Goal: Task Accomplishment & Management: Manage account settings

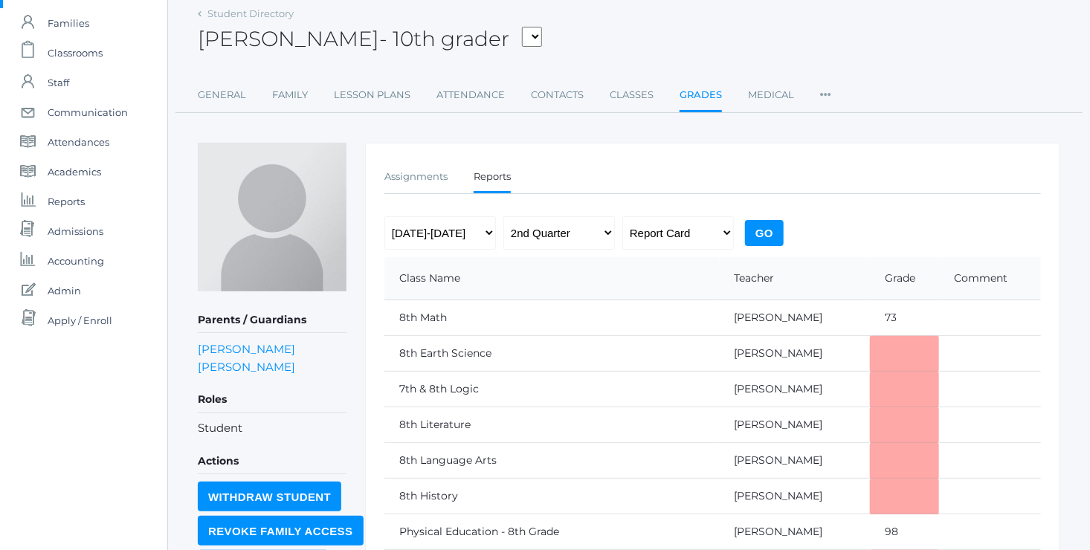
scroll to position [68, 0]
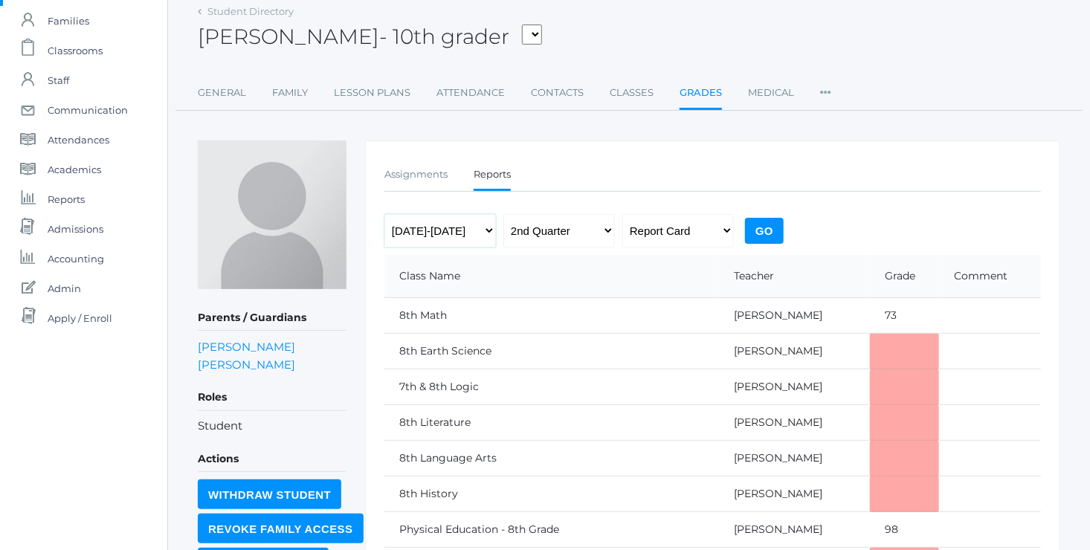
click at [476, 227] on select "2022-2023 2023-2024 2024-2025" at bounding box center [441, 230] width 112 height 33
select select "[DATE]-[DATE]"
click at [385, 214] on select "2022-2023 2023-2024 2024-2025" at bounding box center [441, 230] width 112 height 33
click at [228, 422] on li "Student" at bounding box center [272, 426] width 149 height 17
click at [219, 92] on link "General" at bounding box center [222, 93] width 48 height 30
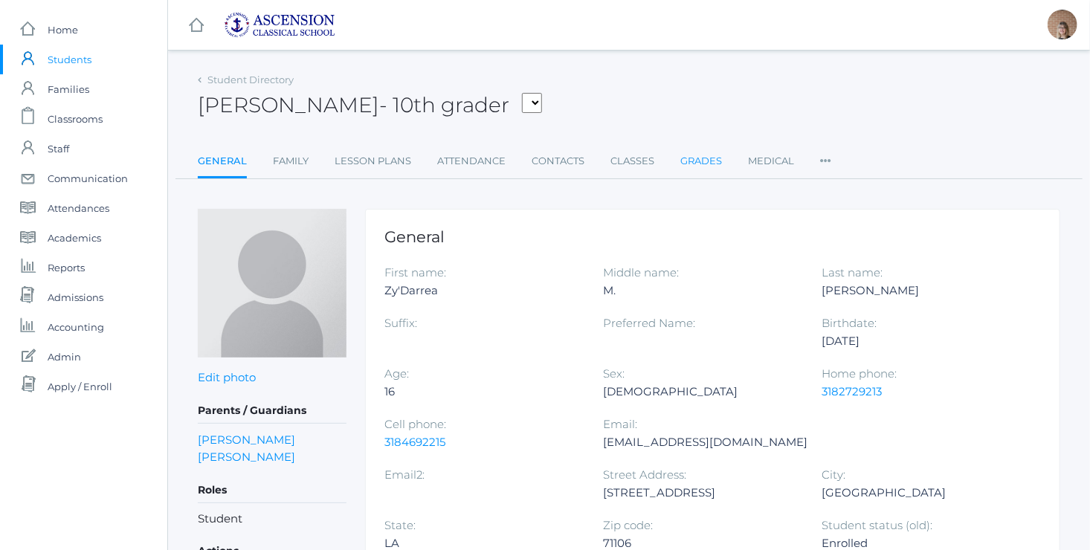
click at [696, 164] on link "Grades" at bounding box center [702, 162] width 42 height 30
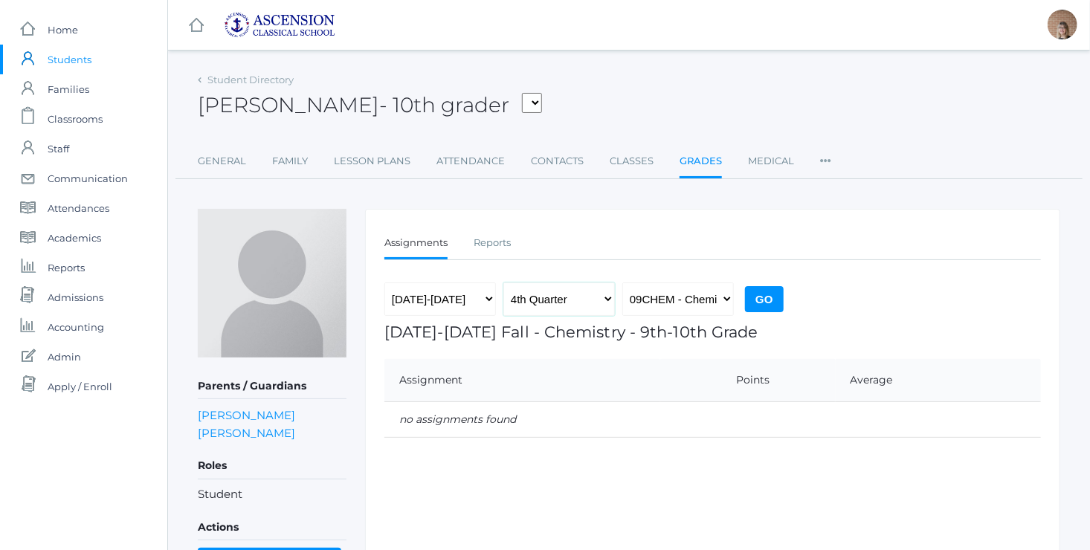
click at [607, 298] on select "1st Quarter 2nd Quarter 3rd Quarter 4th Quarter" at bounding box center [560, 299] width 112 height 33
click at [492, 250] on link "Reports" at bounding box center [492, 243] width 37 height 30
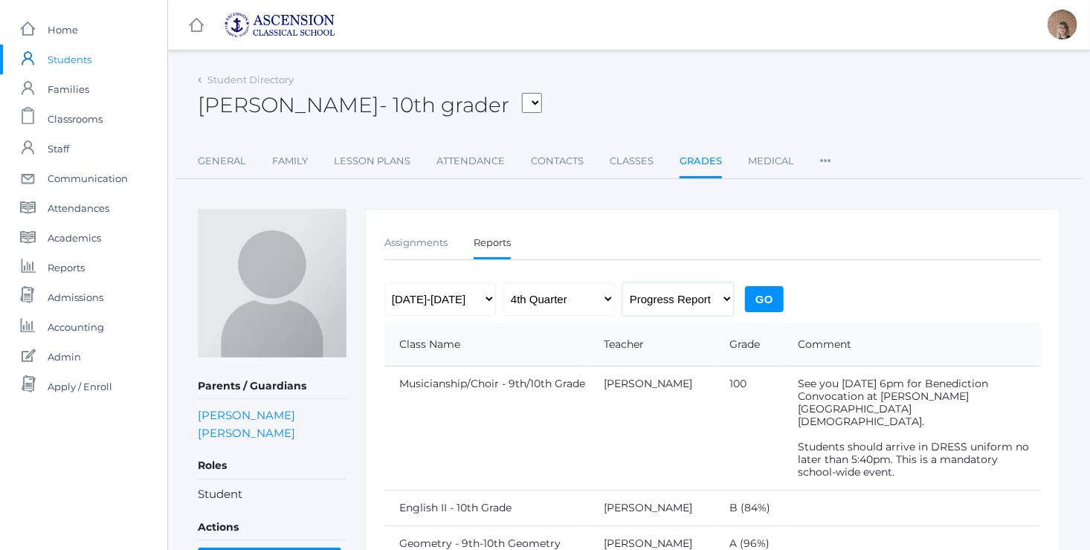
click at [711, 300] on select "Progress Report Report Card" at bounding box center [679, 299] width 112 height 33
select select "report"
click at [623, 283] on select "Progress Report Report Card" at bounding box center [679, 299] width 112 height 33
click at [580, 295] on select "1st Quarter 2nd Quarter 3rd Quarter 4th Quarter" at bounding box center [560, 299] width 112 height 33
select select "2"
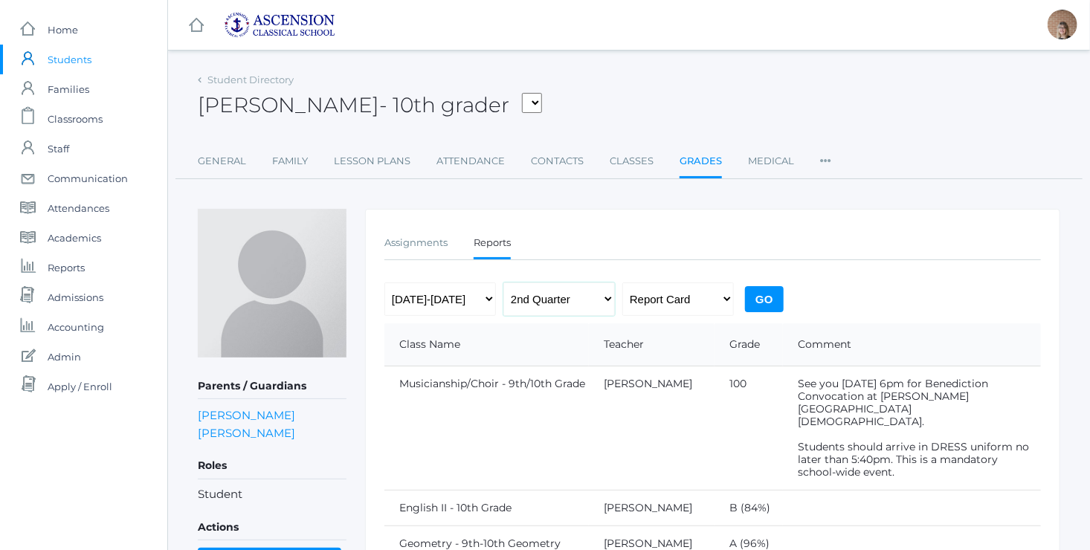
click at [504, 283] on select "1st Quarter 2nd Quarter 3rd Quarter 4th Quarter" at bounding box center [560, 299] width 112 height 33
click at [762, 299] on input "Go" at bounding box center [764, 299] width 39 height 26
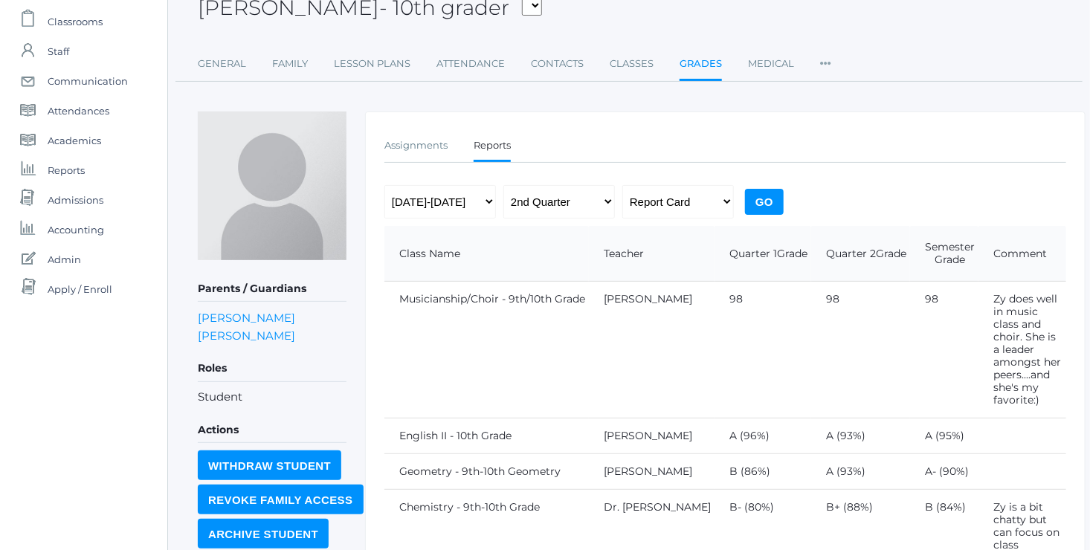
scroll to position [94, 0]
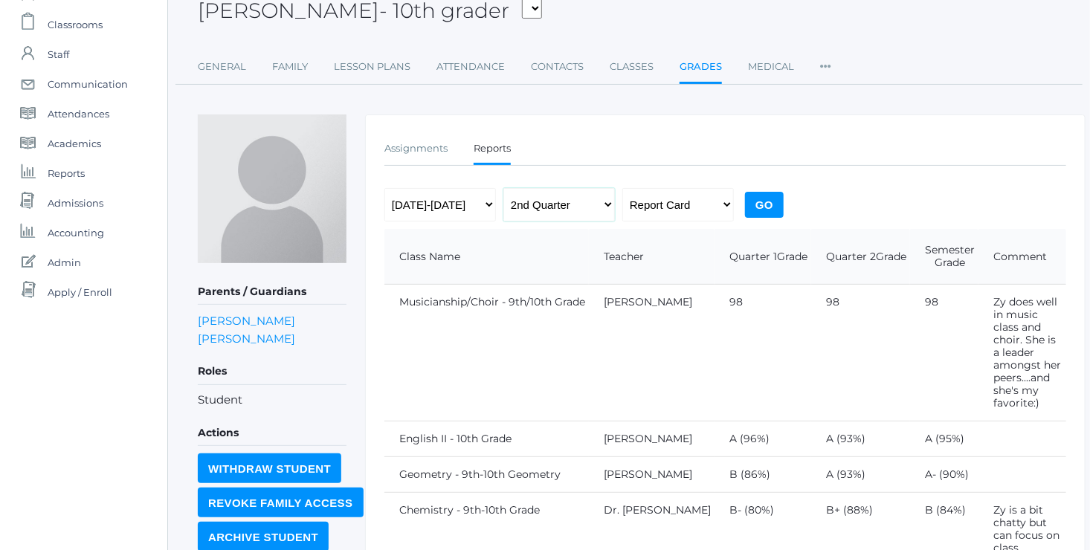
click at [576, 205] on select "1st Quarter 2nd Quarter 3rd Quarter 4th Quarter" at bounding box center [560, 204] width 112 height 33
click at [543, 310] on td "Musicianship/Choir - 9th/10th Grade" at bounding box center [487, 353] width 205 height 137
click at [762, 203] on input "Go" at bounding box center [764, 205] width 39 height 26
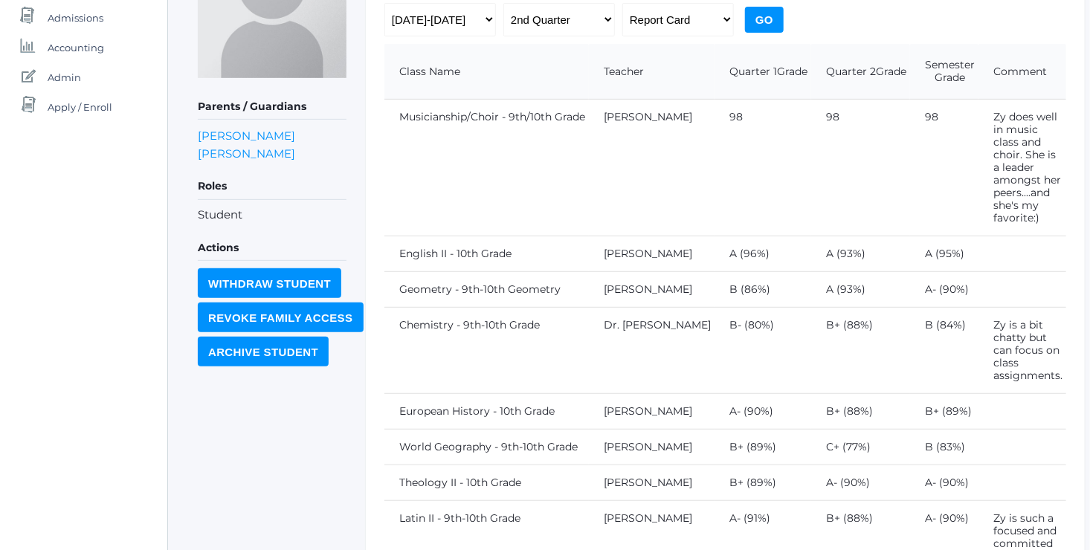
scroll to position [290, 0]
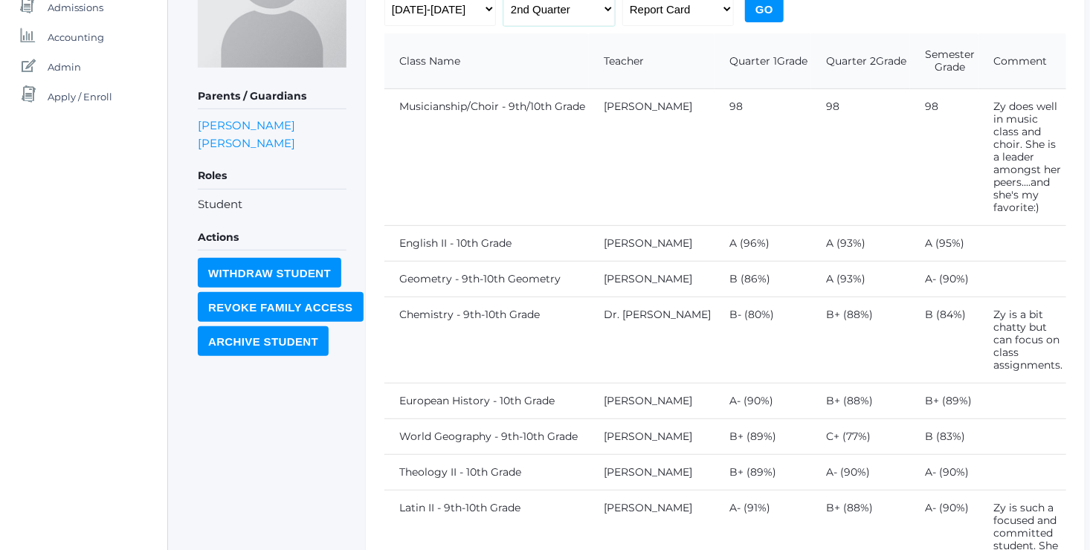
click at [572, 8] on select "1st Quarter 2nd Quarter 3rd Quarter 4th Quarter" at bounding box center [560, 9] width 112 height 33
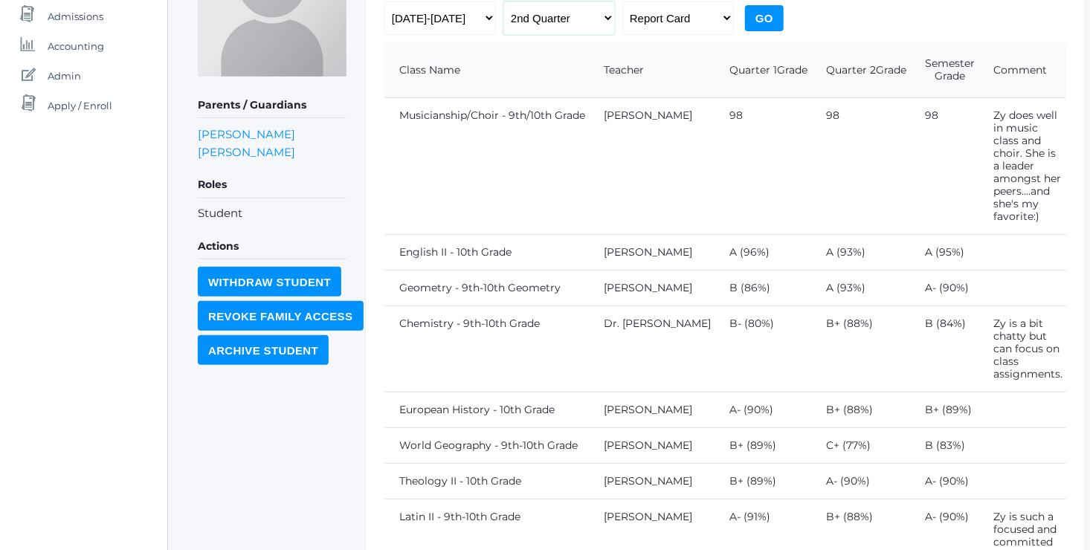
select select "4"
click at [504, 1] on select "1st Quarter 2nd Quarter 3rd Quarter 4th Quarter" at bounding box center [560, 17] width 112 height 33
click at [763, 23] on input "Go" at bounding box center [764, 18] width 39 height 26
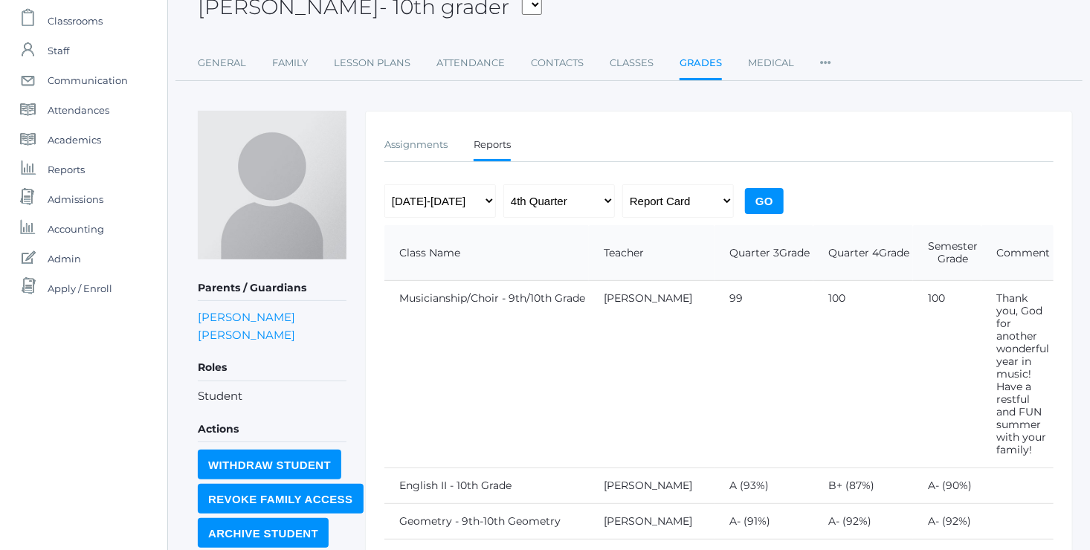
scroll to position [92, 0]
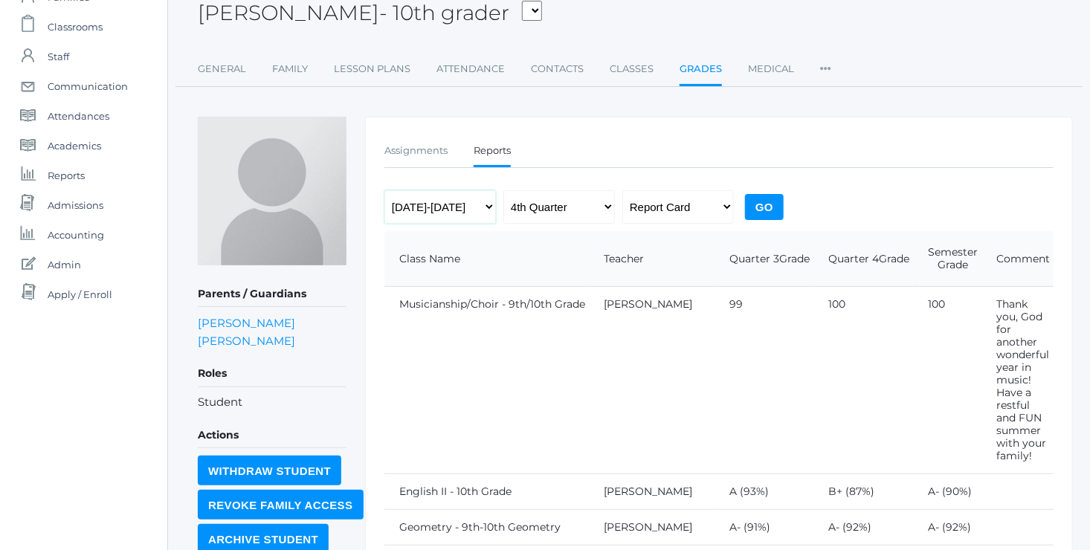
click at [474, 198] on select "2022-2023 2023-2024 2024-2025" at bounding box center [441, 206] width 112 height 33
select select "[DATE]-[DATE]"
click at [385, 190] on select "2022-2023 2023-2024 2024-2025" at bounding box center [441, 206] width 112 height 33
click at [762, 209] on input "Go" at bounding box center [764, 207] width 39 height 26
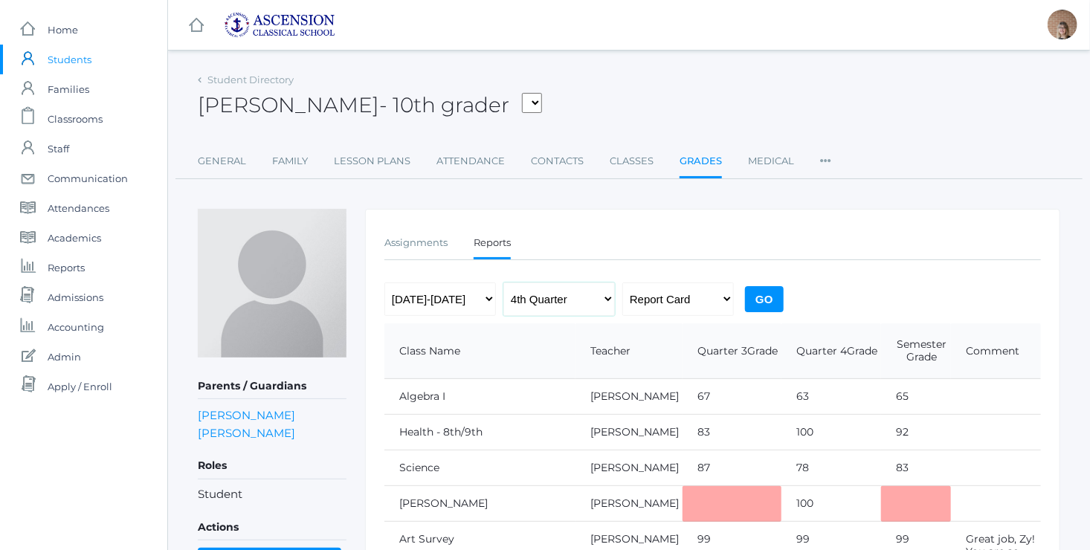
click at [605, 287] on select "1st Quarter 2nd Quarter 3rd Quarter 4th Quarter" at bounding box center [560, 299] width 112 height 33
select select "2"
click at [504, 283] on select "1st Quarter 2nd Quarter 3rd Quarter 4th Quarter" at bounding box center [560, 299] width 112 height 33
click at [765, 298] on input "Go" at bounding box center [764, 299] width 39 height 26
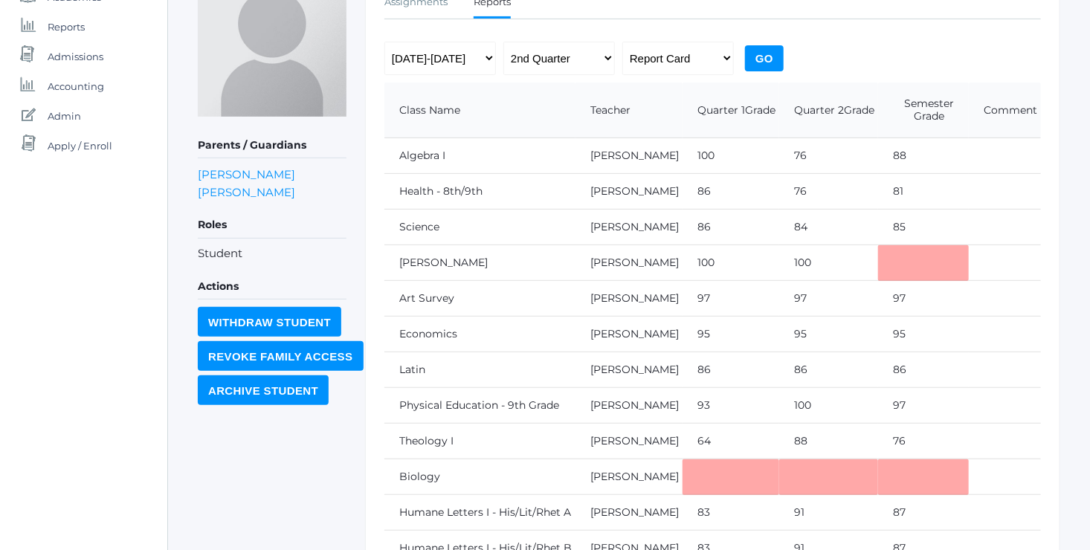
scroll to position [244, 0]
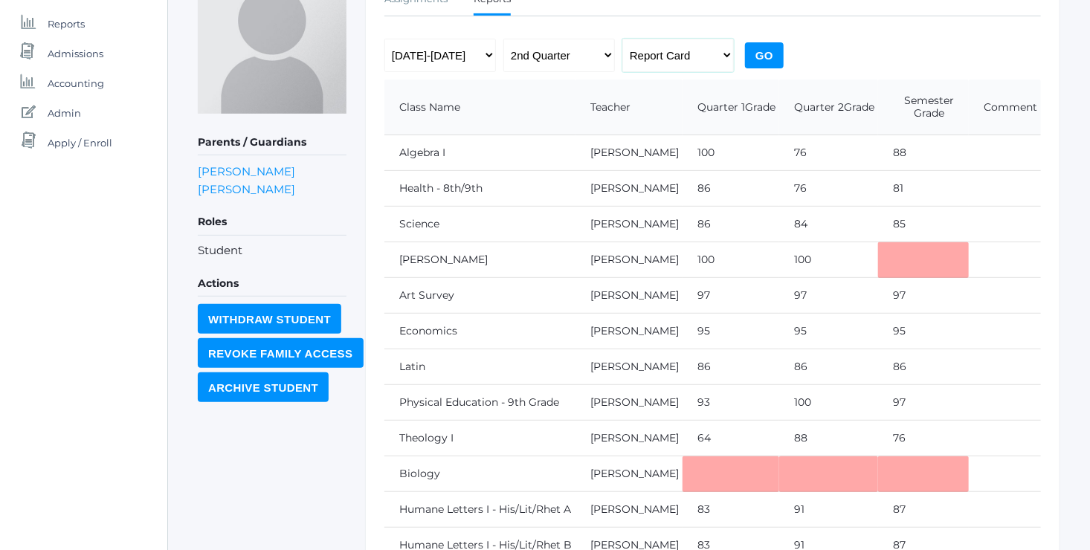
click at [718, 57] on select "Progress Report Report Card" at bounding box center [679, 55] width 112 height 33
click at [599, 53] on select "1st Quarter 2nd Quarter 3rd Quarter 4th Quarter" at bounding box center [560, 55] width 112 height 33
select select "4"
click at [504, 39] on select "1st Quarter 2nd Quarter 3rd Quarter 4th Quarter" at bounding box center [560, 55] width 112 height 33
click at [762, 48] on input "Go" at bounding box center [764, 55] width 39 height 26
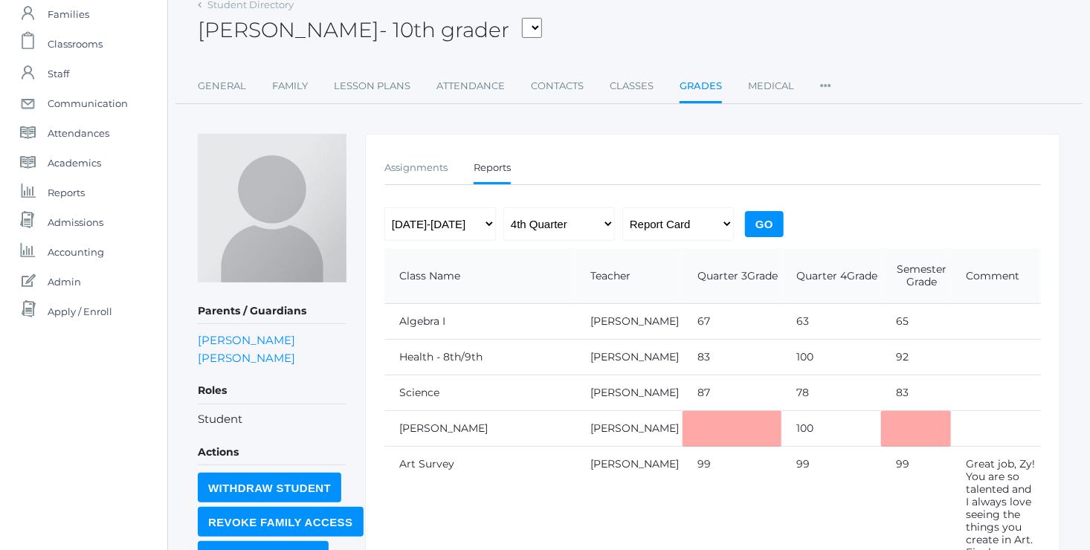
scroll to position [73, 0]
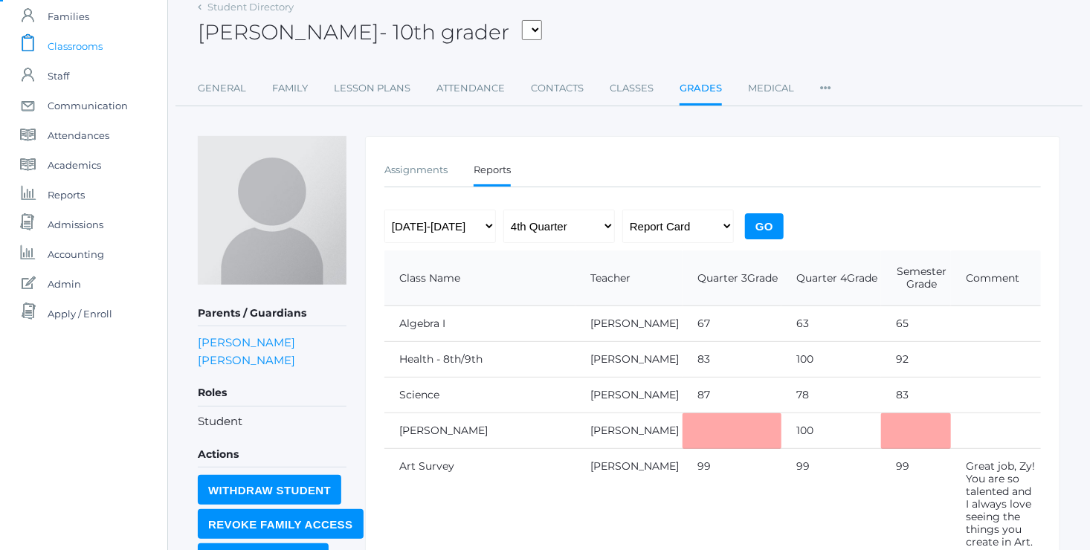
click at [80, 52] on span "Classrooms" at bounding box center [75, 46] width 55 height 30
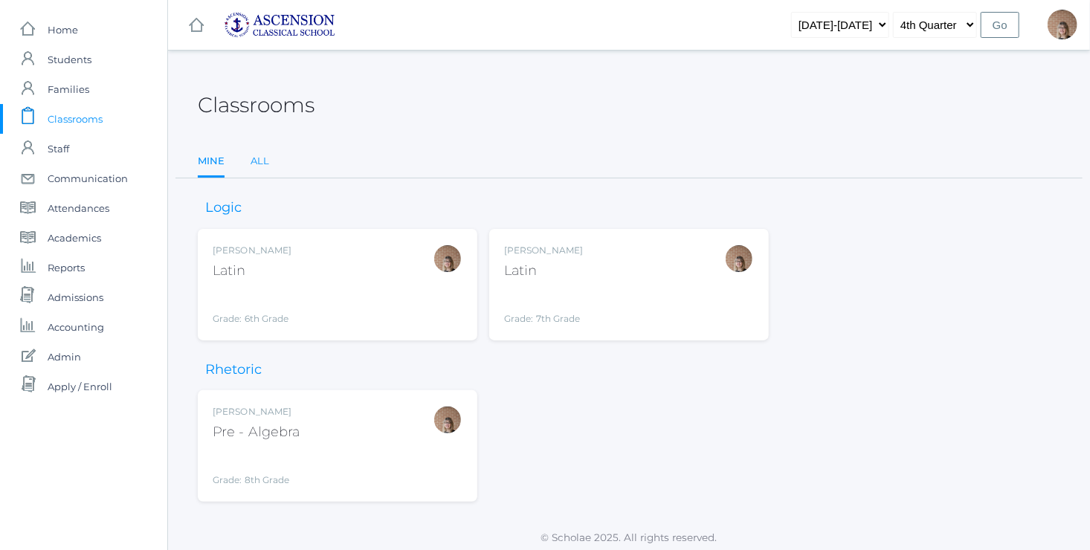
click at [256, 158] on link "All" at bounding box center [260, 162] width 19 height 30
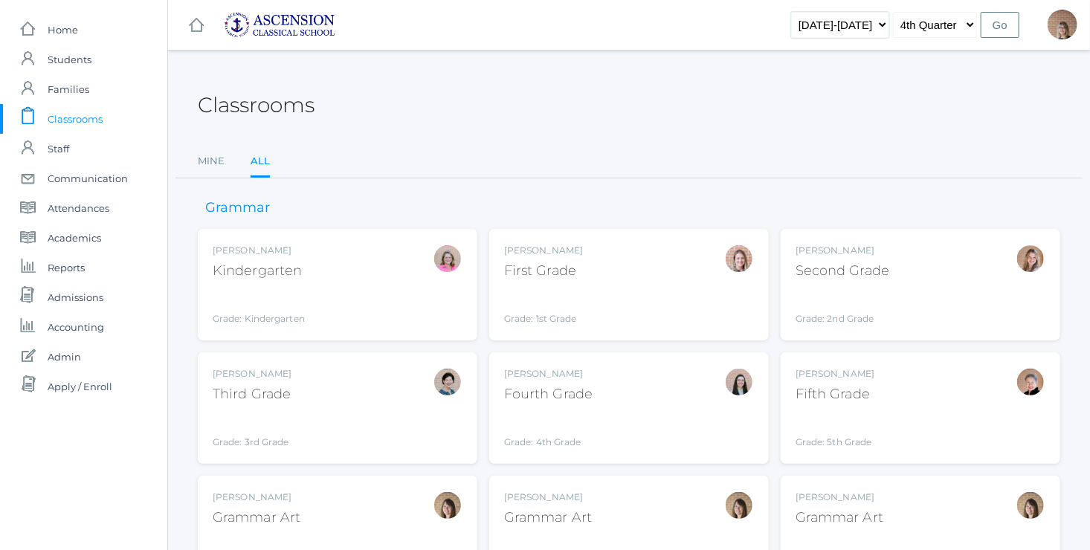
click at [884, 24] on select "2022-2023 2023-2024 2024-2025" at bounding box center [840, 25] width 98 height 26
select select "[DATE]-[DATE]"
click at [815, 12] on select "2022-2023 2023-2024 2024-2025" at bounding box center [840, 25] width 98 height 26
click at [926, 22] on select "1st Quarter 2nd Quarter 3rd Quarter 4th Quarter" at bounding box center [935, 25] width 84 height 26
click at [895, 12] on select "1st Quarter 2nd Quarter 3rd Quarter 4th Quarter" at bounding box center [935, 25] width 84 height 26
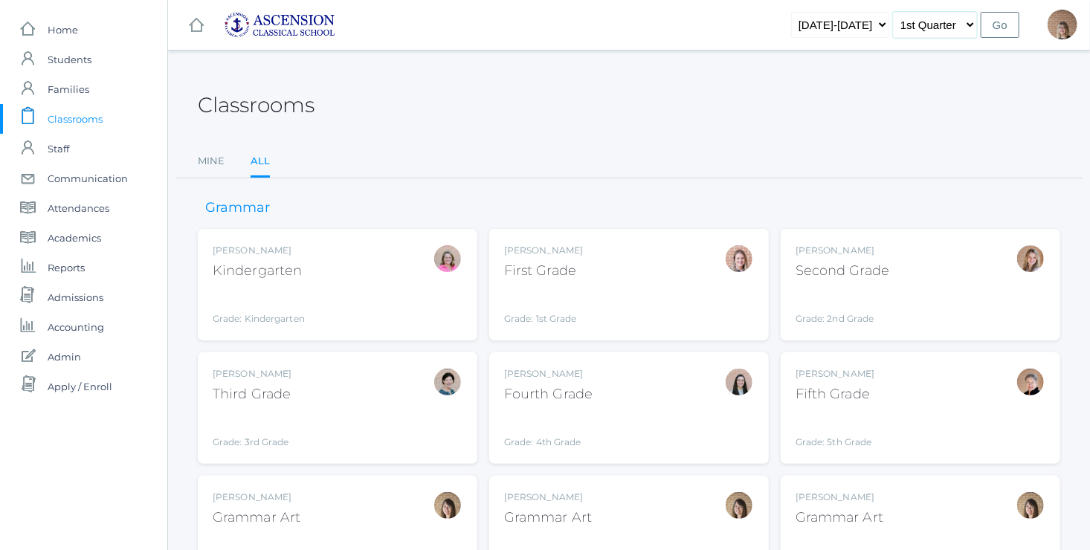
click at [968, 29] on select "1st Quarter 2nd Quarter 3rd Quarter 4th Quarter" at bounding box center [935, 25] width 84 height 26
select select "3"
click at [895, 12] on select "1st Quarter 2nd Quarter 3rd Quarter 4th Quarter" at bounding box center [935, 25] width 84 height 26
click at [1000, 27] on input "Go" at bounding box center [1000, 25] width 39 height 26
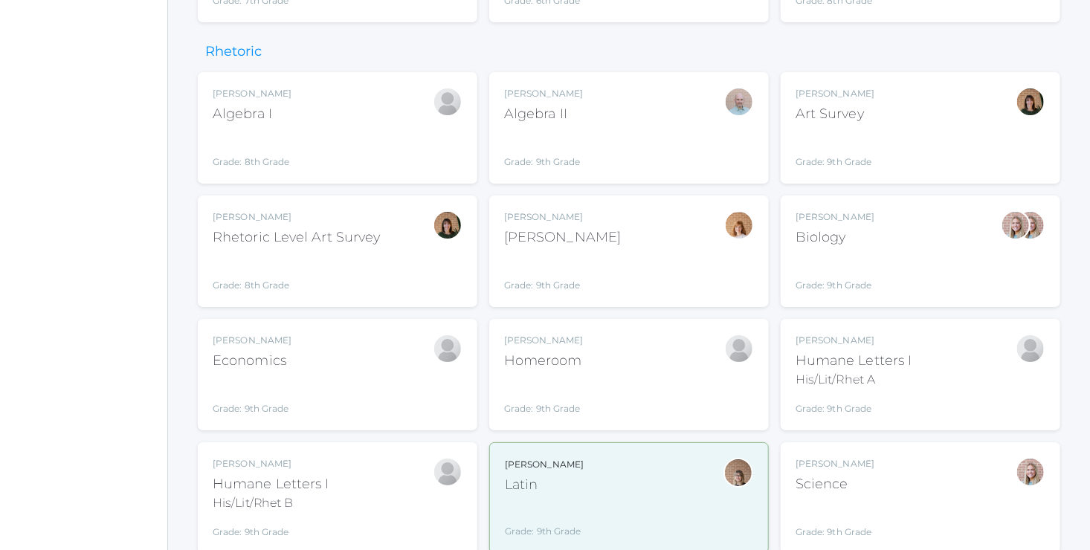
scroll to position [2501, 0]
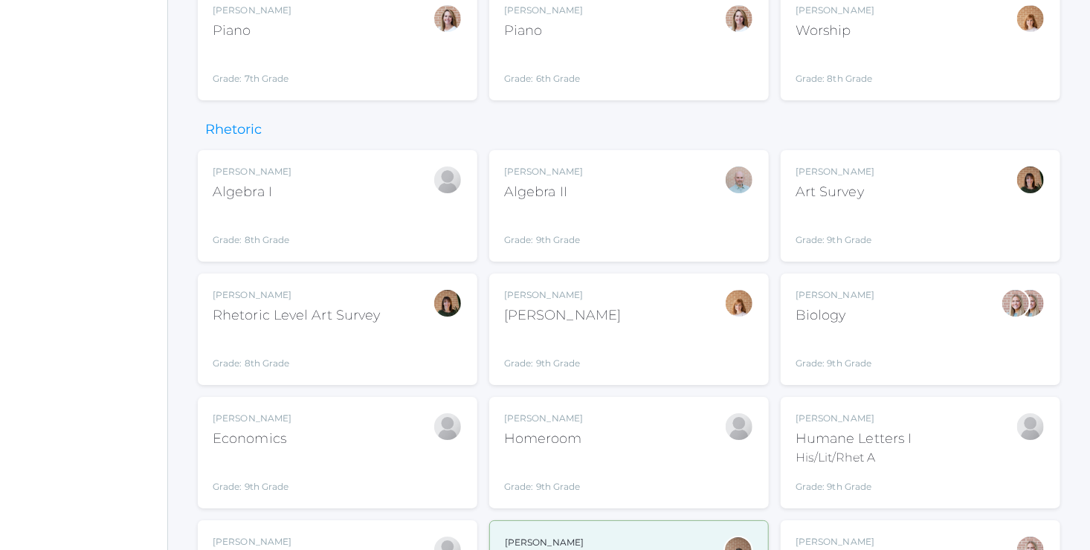
click at [355, 208] on div "Stephanie McIntyre Algebra I Grade: 8th Grade 08MATH" at bounding box center [338, 206] width 250 height 82
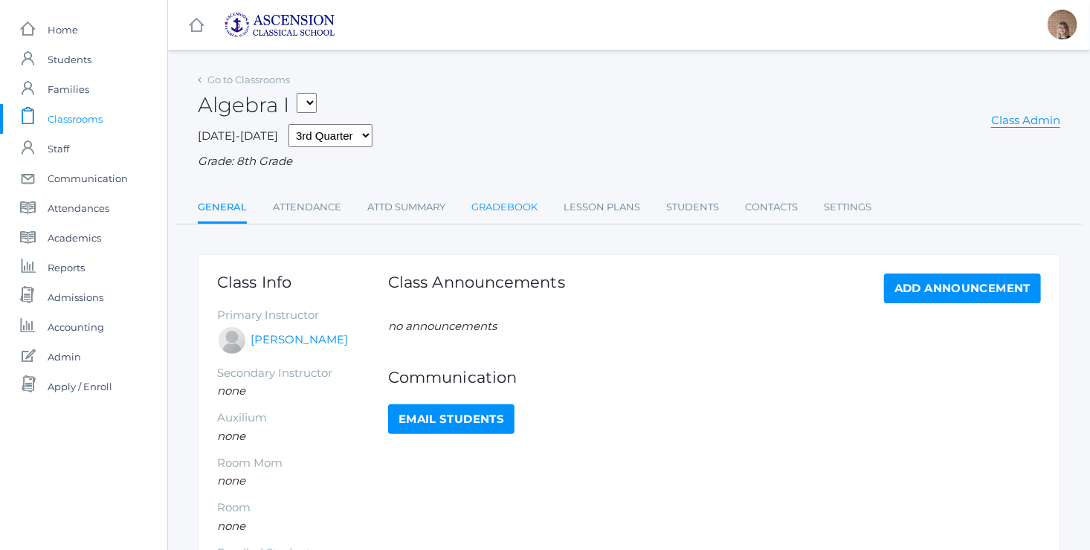
click at [535, 208] on link "Gradebook" at bounding box center [505, 208] width 66 height 30
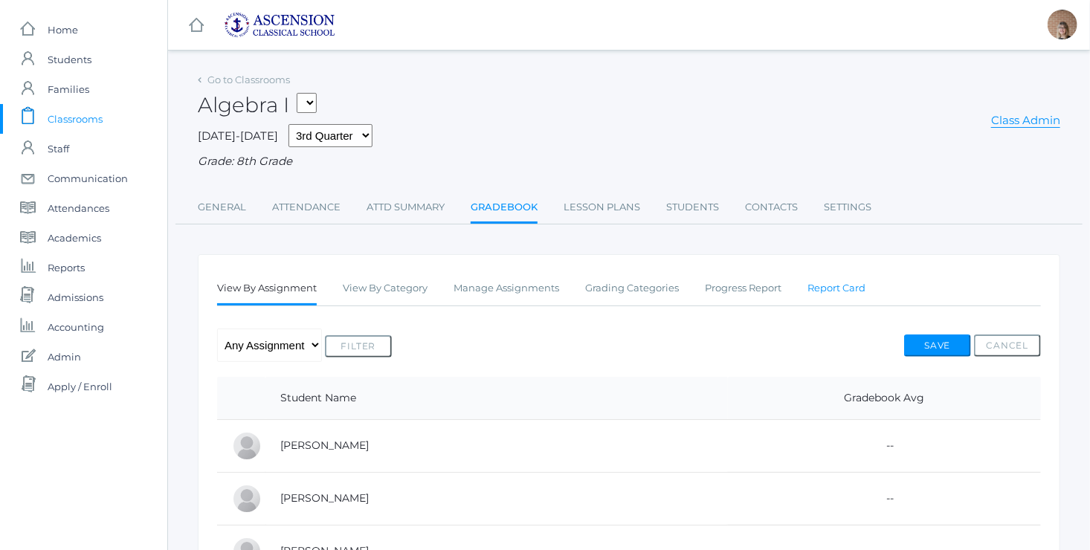
click at [827, 302] on link "Report Card" at bounding box center [837, 289] width 58 height 30
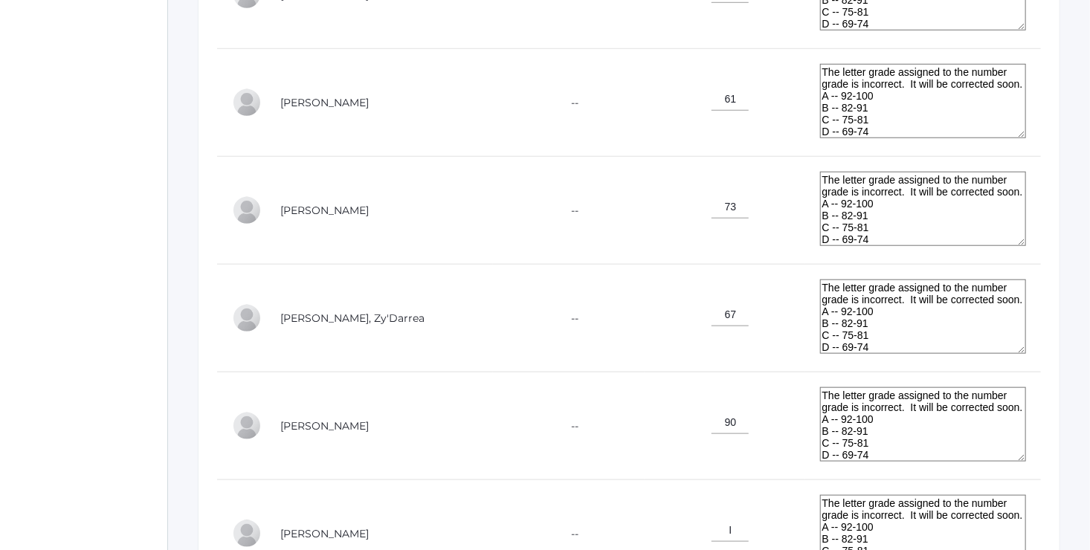
scroll to position [591, 0]
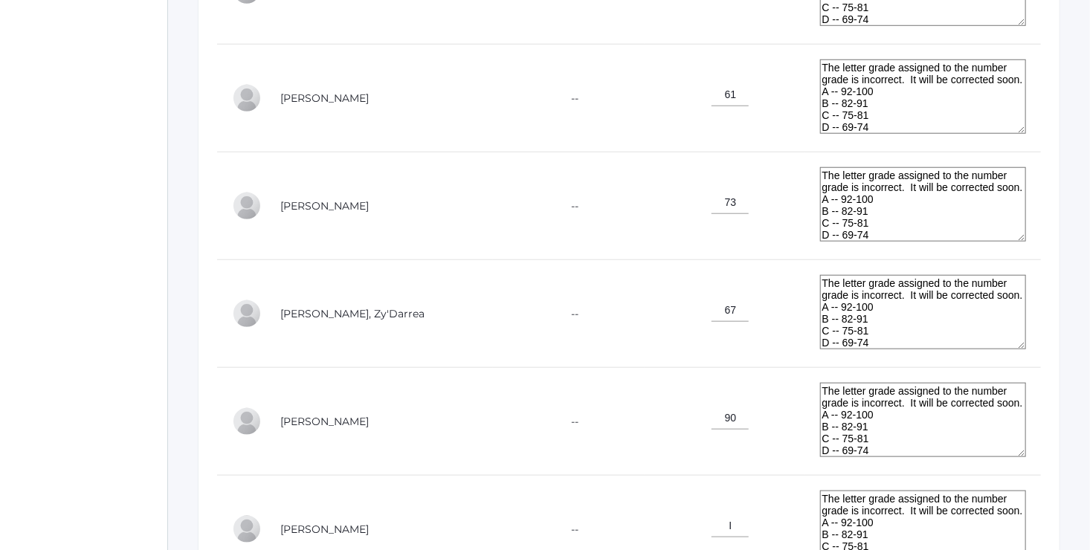
drag, startPoint x: 890, startPoint y: 336, endPoint x: 832, endPoint y: 271, distance: 88.0
click at [832, 271] on td "The letter grade assigned to the number grade is incorrect. It will be correcte…" at bounding box center [924, 314] width 236 height 108
type textarea "Zy's grade has been changed due to her taking Algebra I over again this summer.…"
click at [735, 309] on input"] "67" at bounding box center [730, 310] width 37 height 23
type input"] "6"
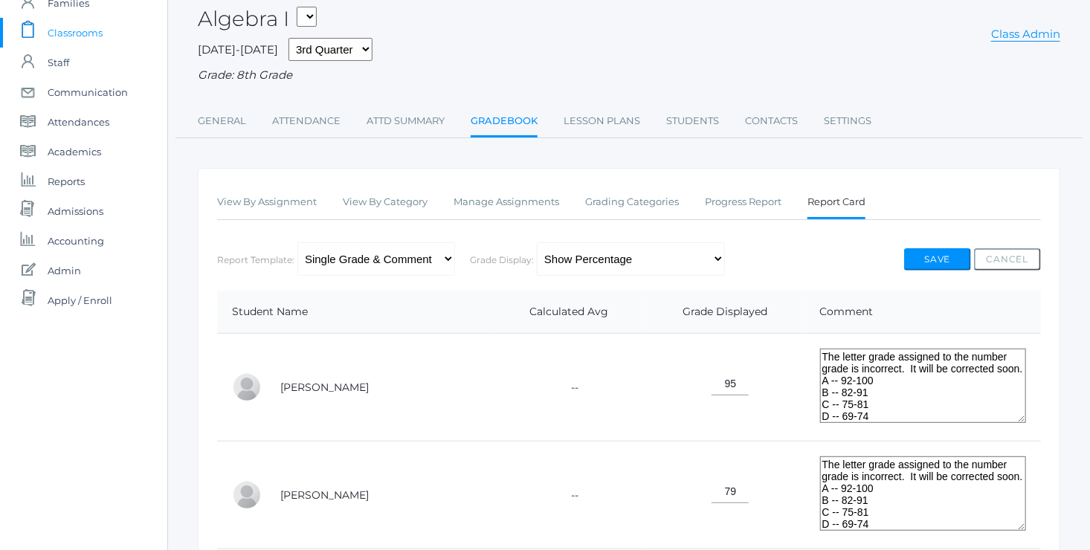
scroll to position [82, 0]
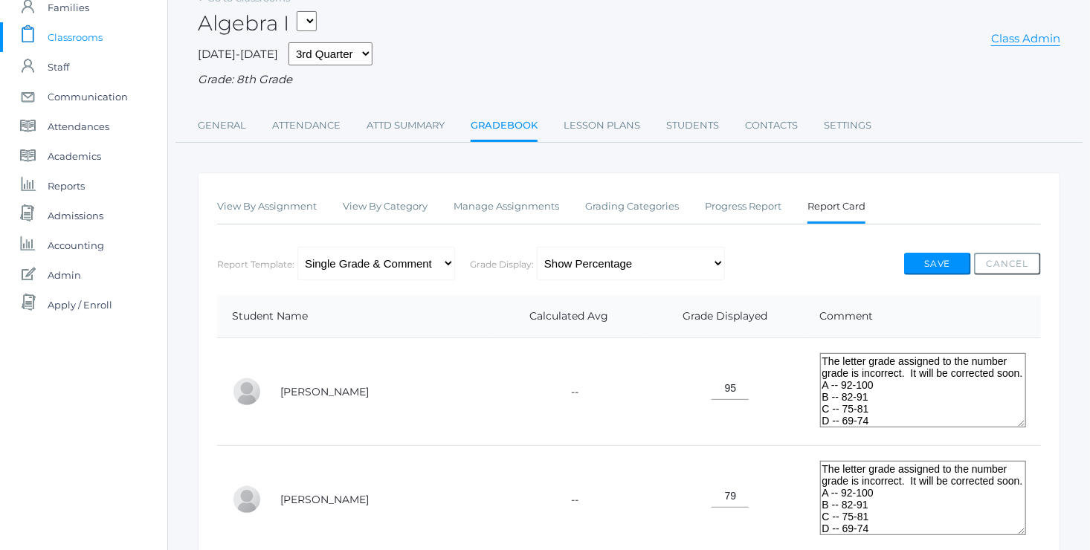
type input"] "85"
click at [942, 257] on button "Save" at bounding box center [937, 264] width 67 height 22
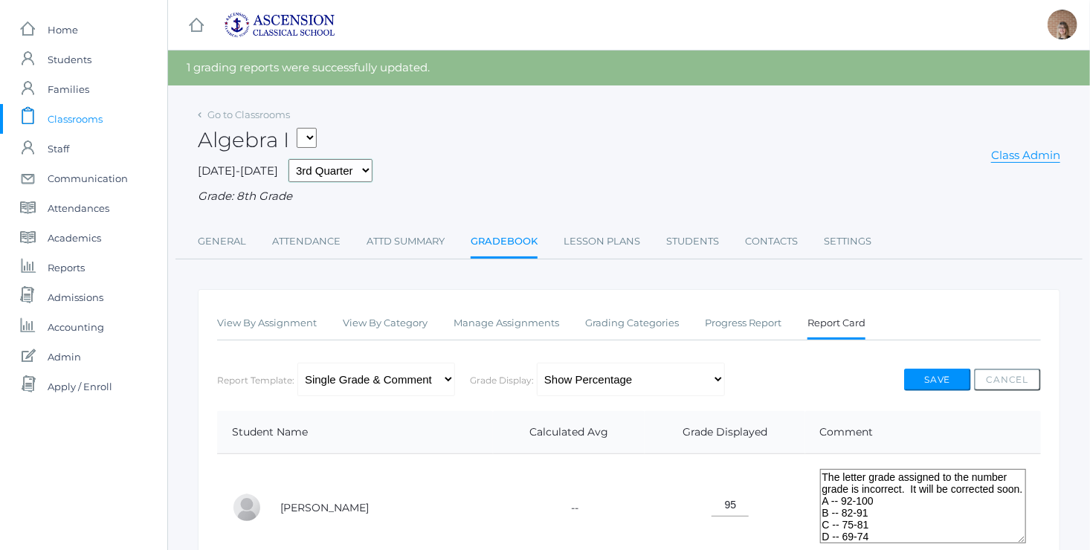
click at [344, 170] on select "1st Quarter 2nd Quarter 3rd Quarter 4th Quarter" at bounding box center [331, 170] width 84 height 23
select select "2"
click at [289, 159] on select "1st Quarter 2nd Quarter 3rd Quarter 4th Quarter" at bounding box center [331, 170] width 84 height 23
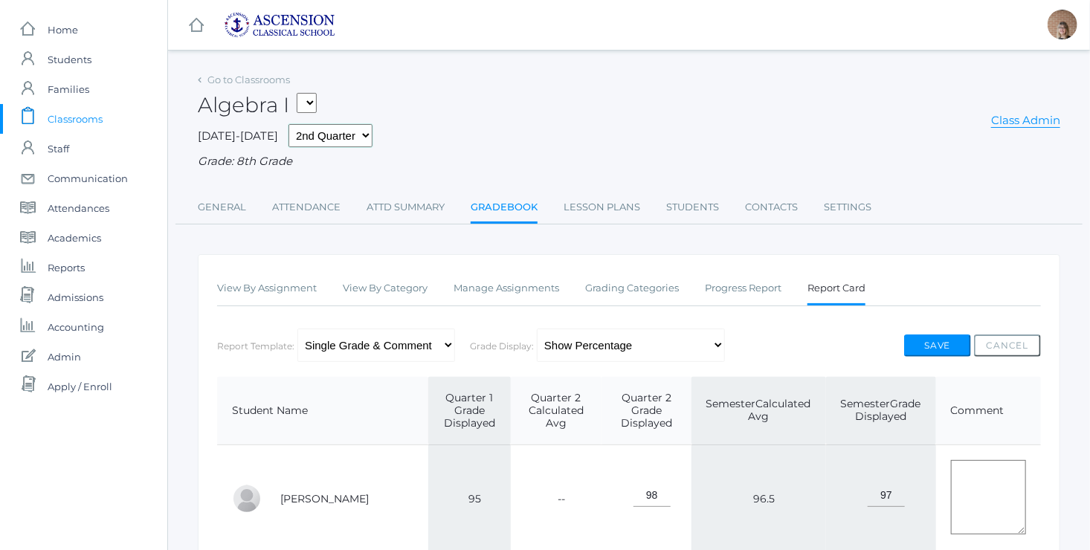
click at [338, 135] on select "1st Quarter 2nd Quarter 3rd Quarter 4th Quarter" at bounding box center [331, 135] width 84 height 23
select select "3"
click at [289, 124] on select "1st Quarter 2nd Quarter 3rd Quarter 4th Quarter" at bounding box center [331, 135] width 84 height 23
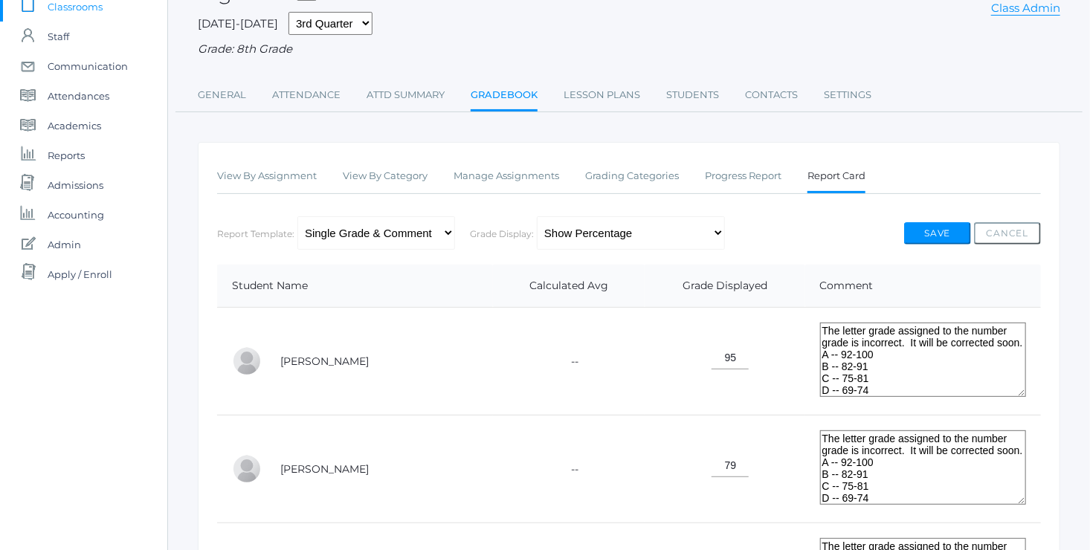
scroll to position [106, 0]
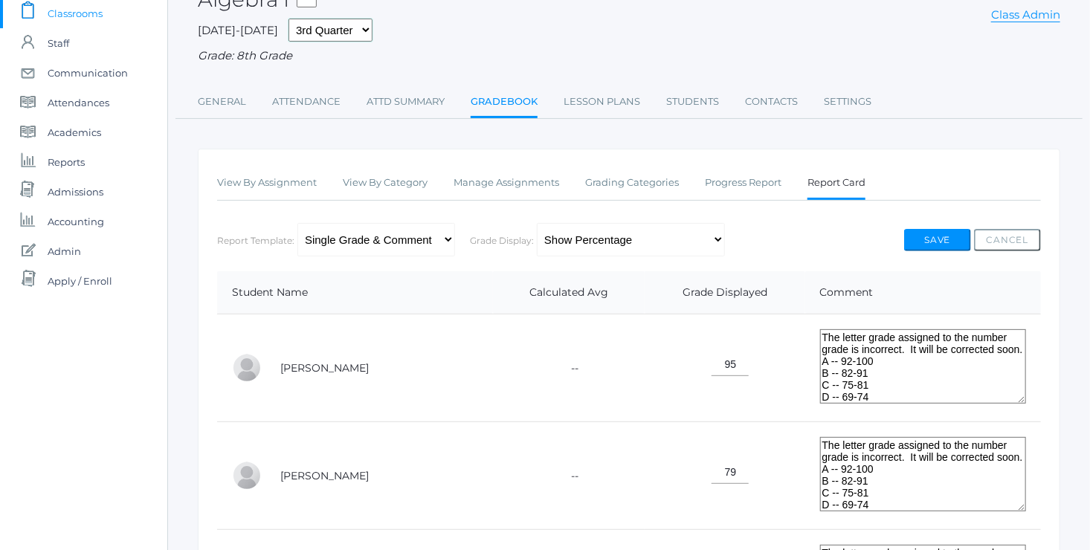
click at [343, 29] on select "1st Quarter 2nd Quarter 3rd Quarter 4th Quarter" at bounding box center [331, 30] width 84 height 23
select select "4"
click at [289, 19] on select "1st Quarter 2nd Quarter 3rd Quarter 4th Quarter" at bounding box center [331, 30] width 84 height 23
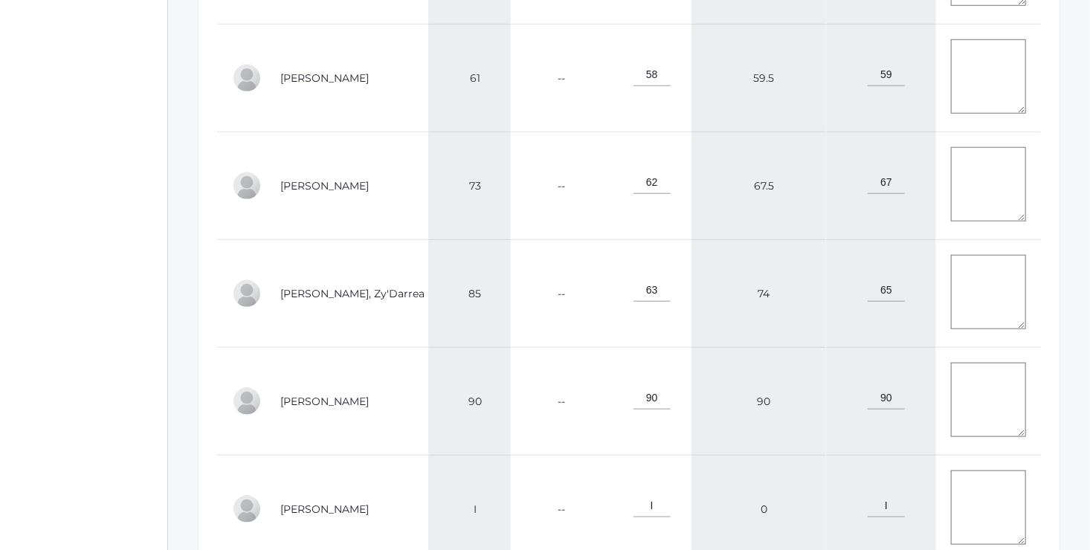
scroll to position [640, 0]
click at [951, 259] on textarea at bounding box center [988, 289] width 75 height 74
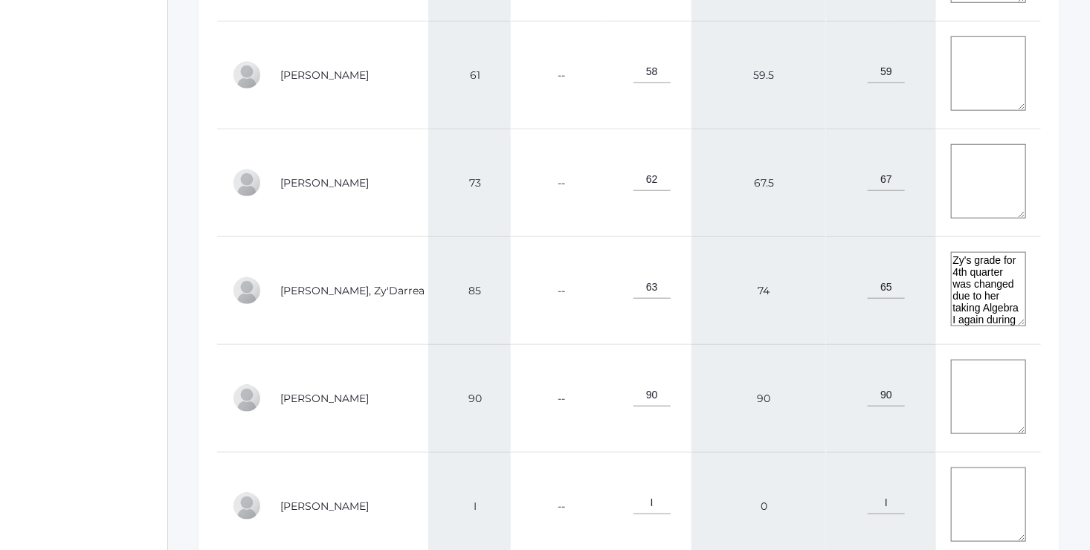
type textarea "Zy's grade for 4th quarter was changed due to her taking Algebra I again during…"
click at [671, 285] on input"] "63" at bounding box center [652, 287] width 37 height 23
type input"] "6"
type input"] "85"
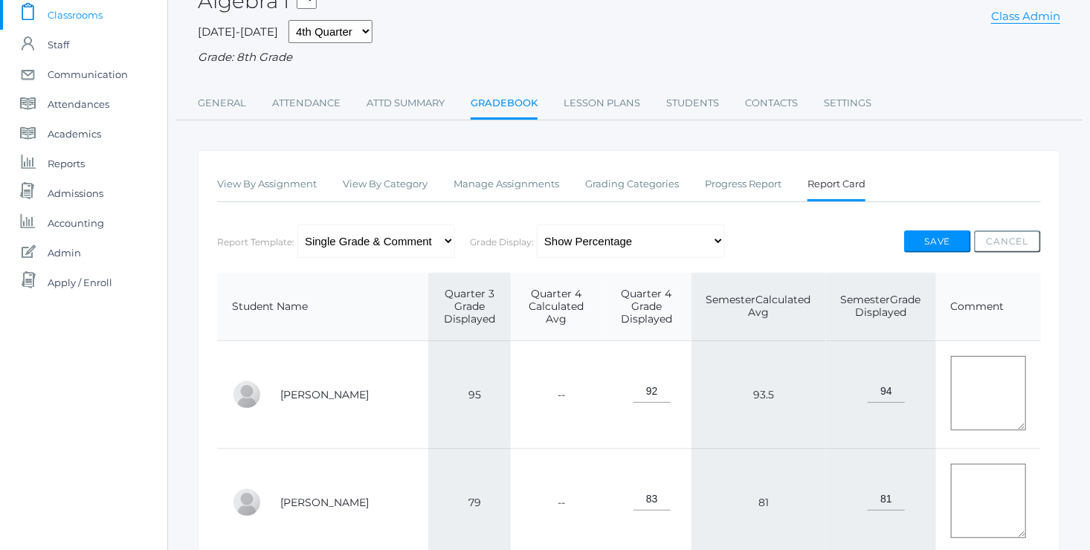
scroll to position [97, 0]
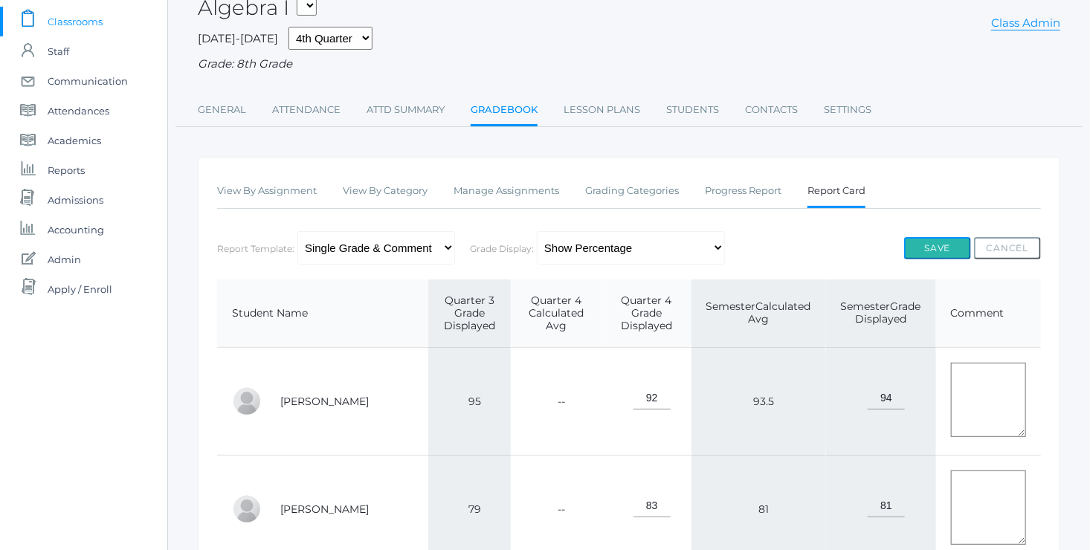
click at [933, 244] on button "Save" at bounding box center [937, 248] width 67 height 22
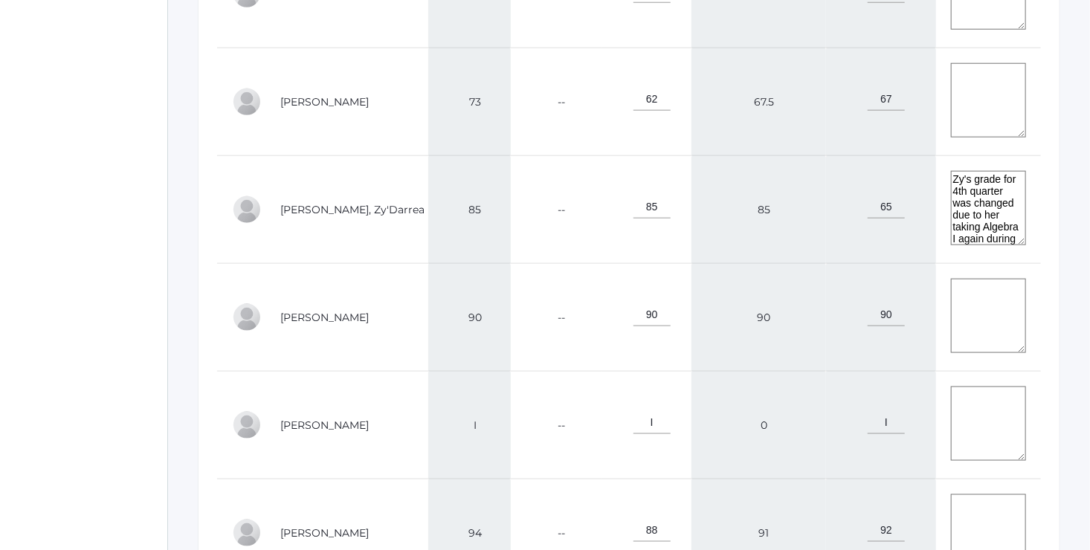
scroll to position [771, 0]
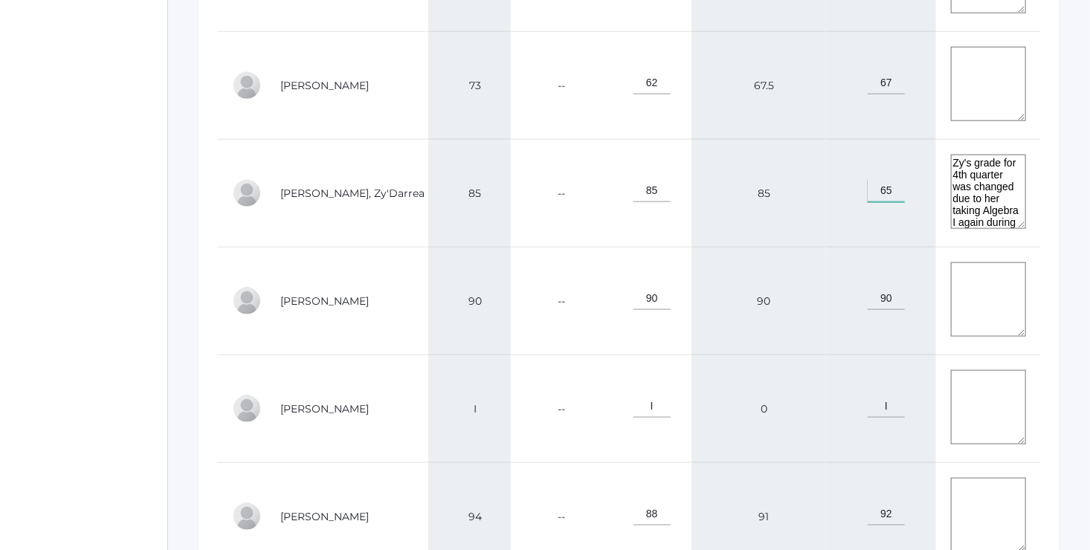
click at [868, 185] on input"] "65" at bounding box center [886, 190] width 37 height 23
type input"] "6"
type input"] "85"
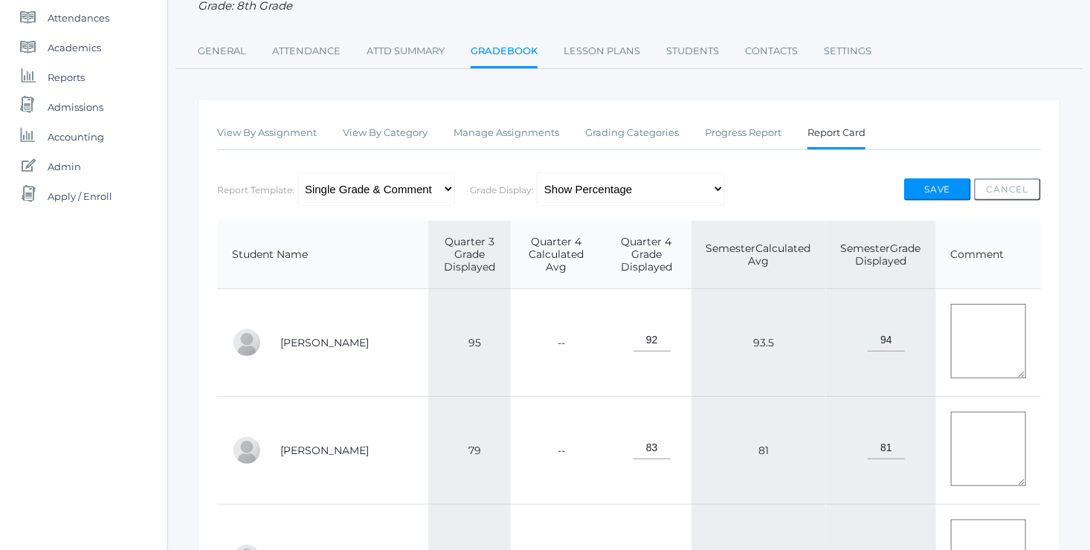
scroll to position [188, 0]
click at [939, 184] on button "Save" at bounding box center [937, 192] width 67 height 22
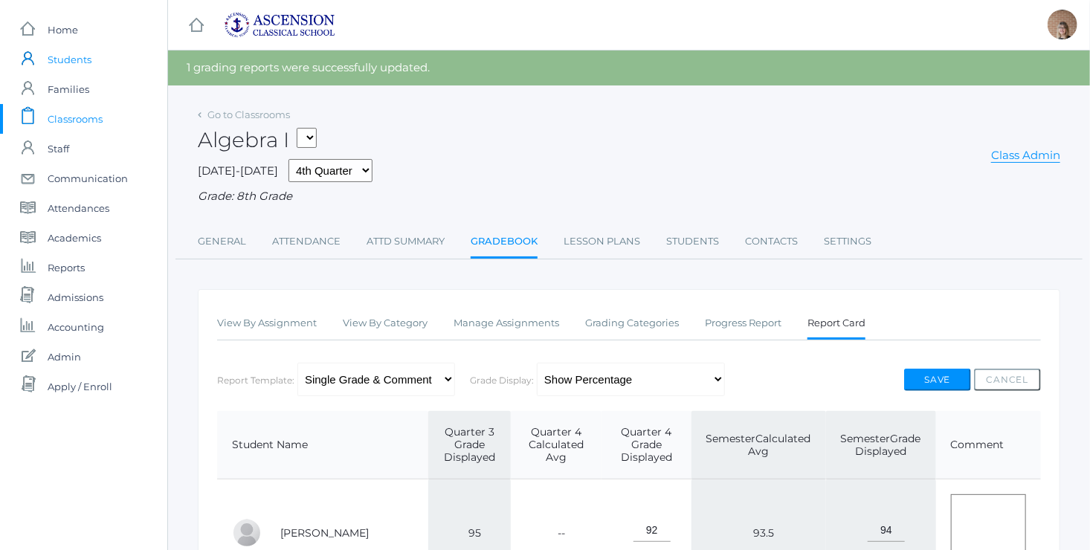
click at [65, 60] on span "Students" at bounding box center [70, 60] width 44 height 30
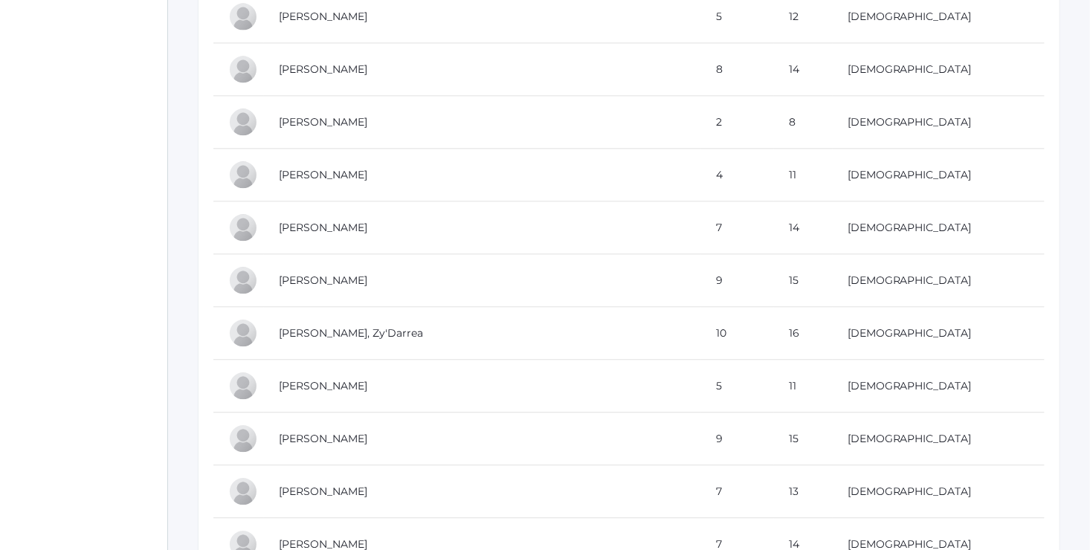
scroll to position [1543, 0]
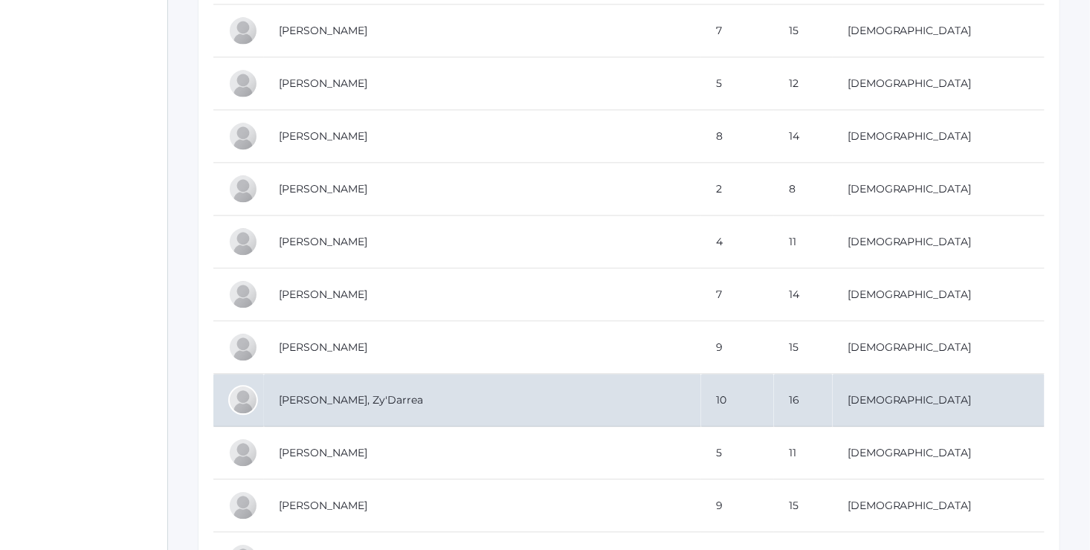
click at [359, 390] on td "[PERSON_NAME], Zy'Darrea" at bounding box center [482, 400] width 437 height 53
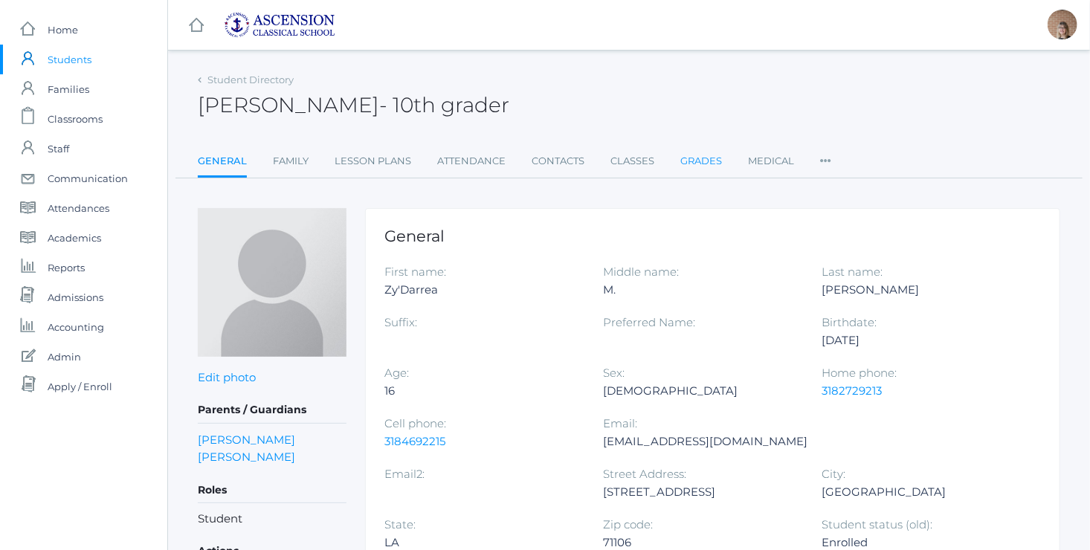
click at [703, 161] on link "Grades" at bounding box center [702, 162] width 42 height 30
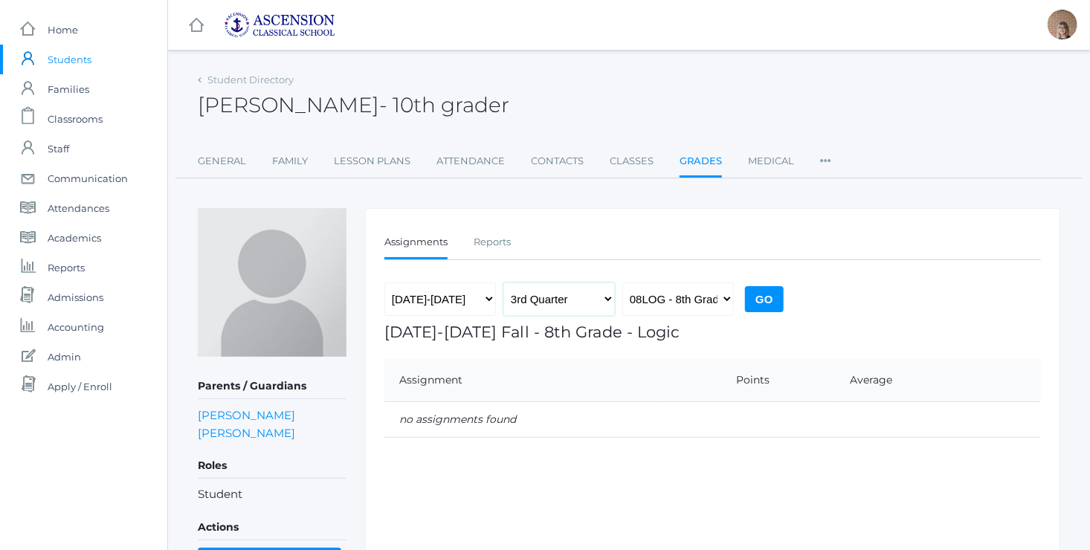
click at [584, 301] on select "1st Quarter 2nd Quarter 3rd Quarter 4th Quarter" at bounding box center [560, 299] width 112 height 33
click at [496, 241] on link "Reports" at bounding box center [492, 243] width 37 height 30
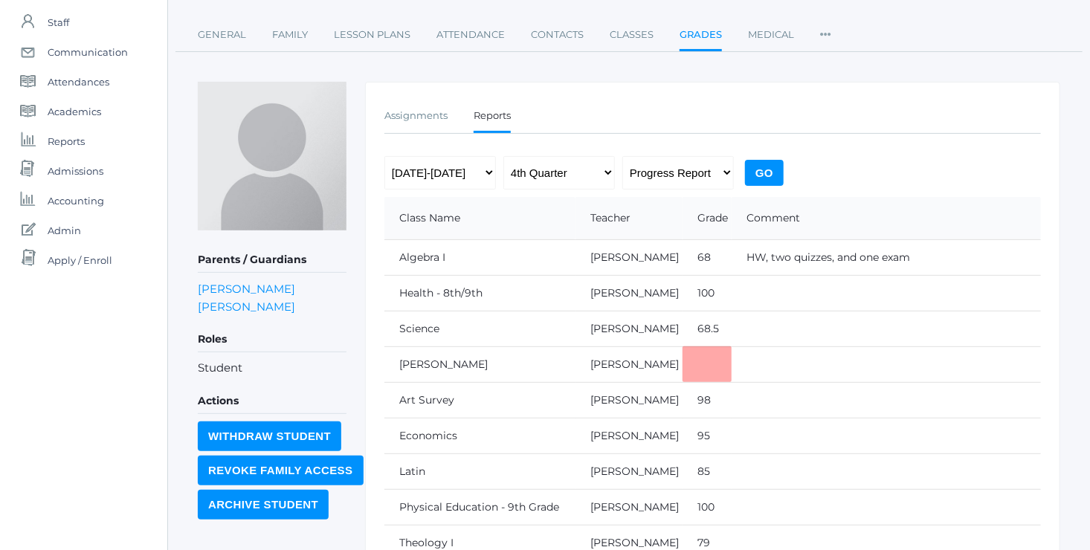
scroll to position [137, 0]
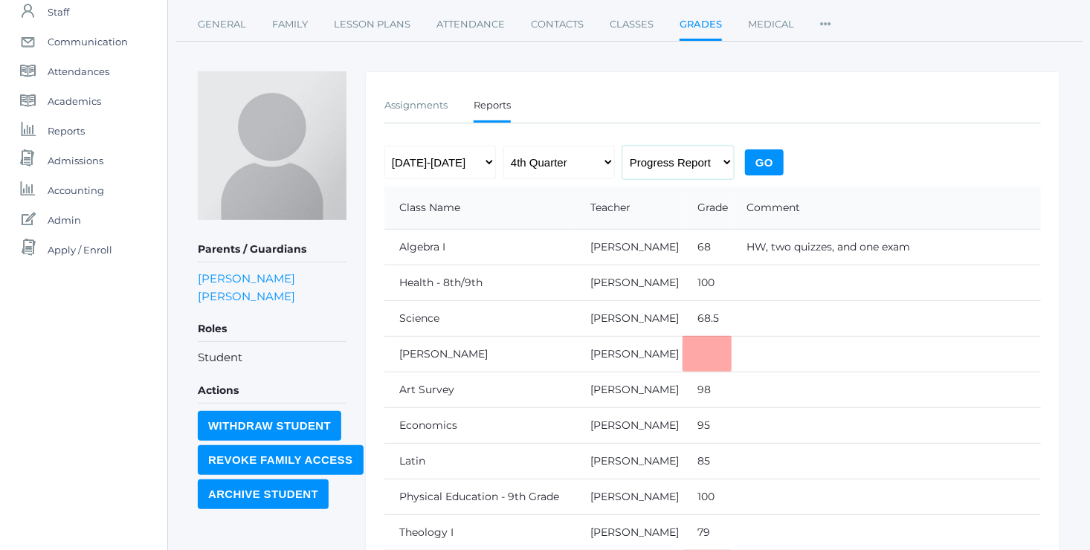
click at [722, 161] on select "Progress Report Report Card" at bounding box center [679, 162] width 112 height 33
select select "report"
click at [623, 146] on select "Progress Report Report Card" at bounding box center [679, 162] width 112 height 33
click at [755, 158] on input "Go" at bounding box center [764, 162] width 39 height 26
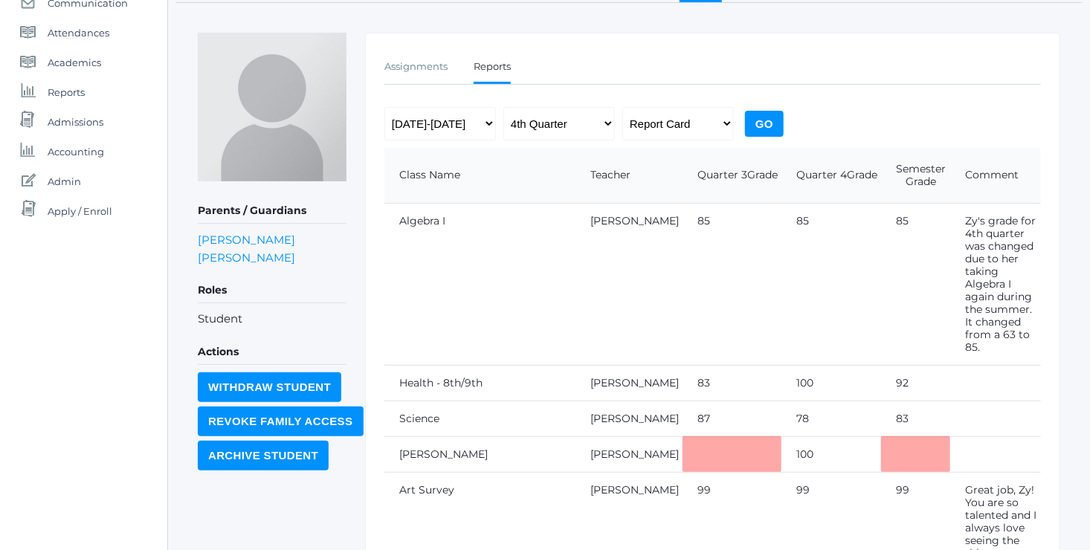
scroll to position [179, 0]
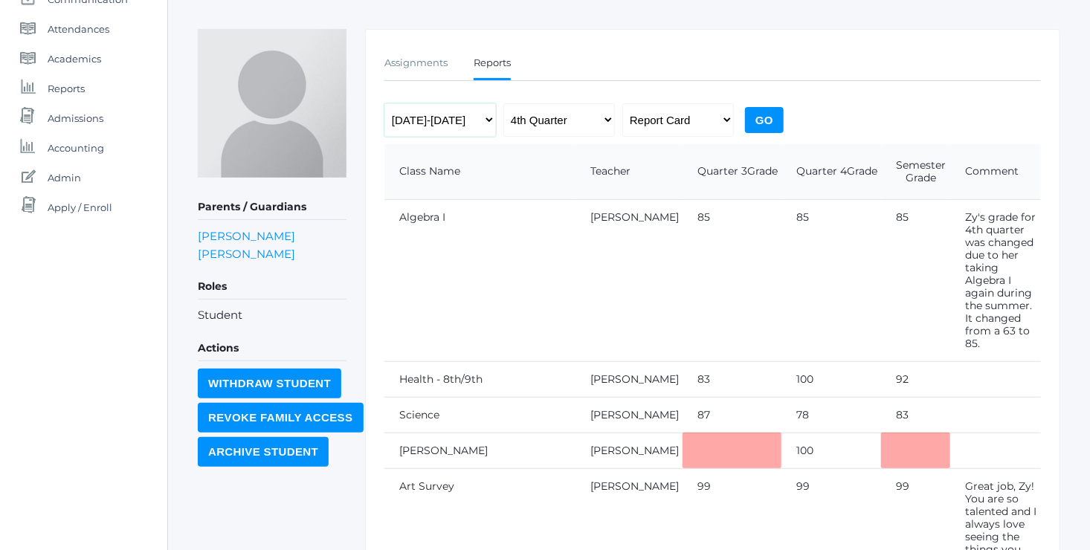
click at [489, 115] on select "2022-2023 2023-2024 2024-2025" at bounding box center [441, 119] width 112 height 33
select select "[DATE]-[DATE]"
click at [385, 103] on select "2022-2023 2023-2024 2024-2025" at bounding box center [441, 119] width 112 height 33
click at [590, 119] on select "1st Quarter 2nd Quarter 3rd Quarter 4th Quarter" at bounding box center [560, 119] width 112 height 33
select select "4"
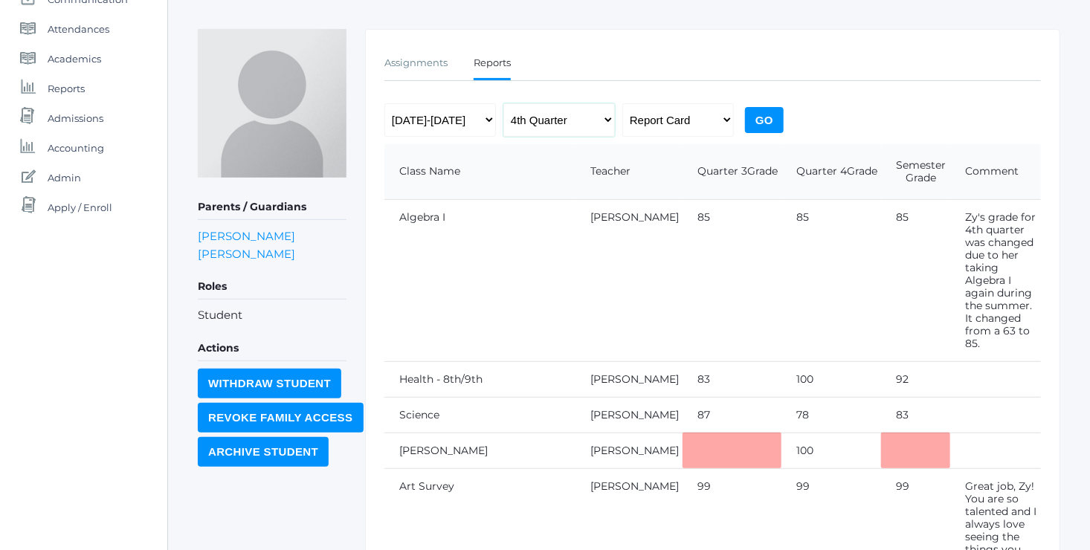
click at [504, 103] on select "1st Quarter 2nd Quarter 3rd Quarter 4th Quarter" at bounding box center [560, 119] width 112 height 33
click at [759, 118] on input "Go" at bounding box center [764, 120] width 39 height 26
